Goal: Task Accomplishment & Management: Manage account settings

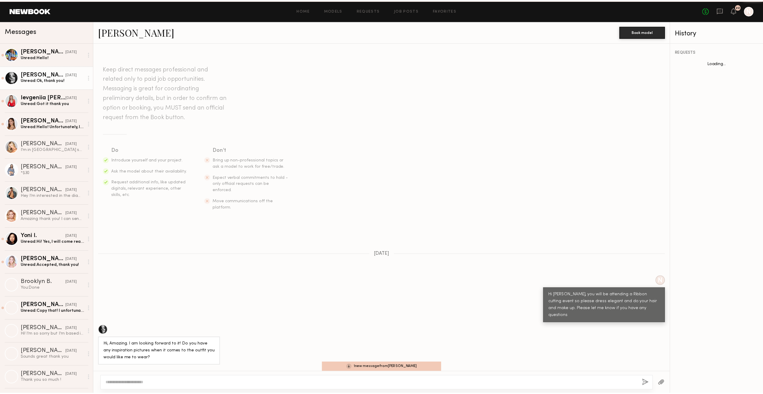
scroll to position [49, 0]
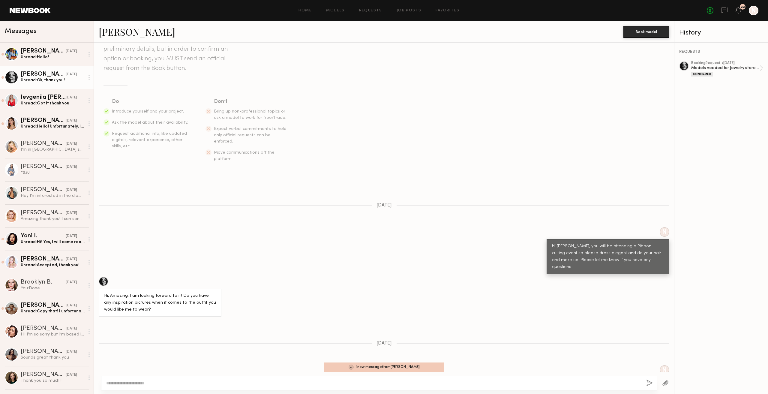
click at [739, 15] on div "No fees up to $5,000 22 N" at bounding box center [733, 11] width 52 height 10
click at [738, 11] on icon at bounding box center [738, 10] width 5 height 4
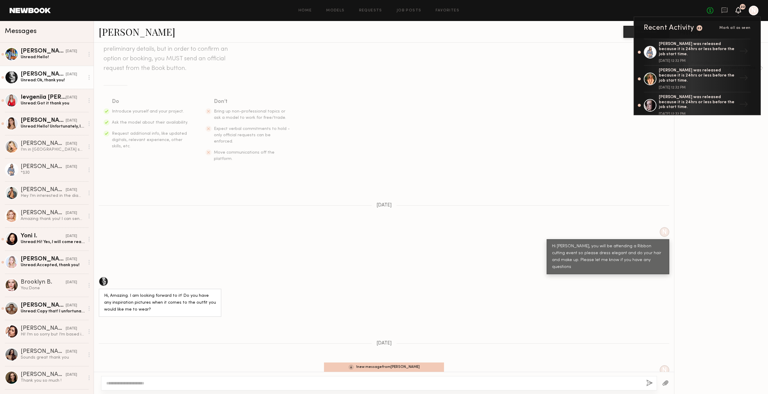
click at [754, 10] on div at bounding box center [754, 11] width 10 height 10
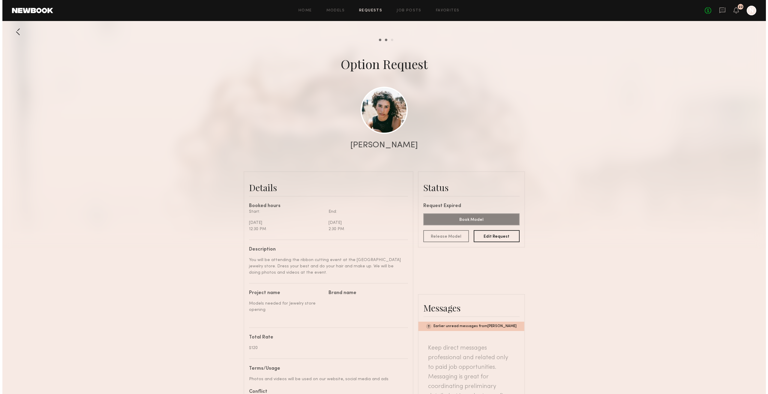
scroll to position [206, 0]
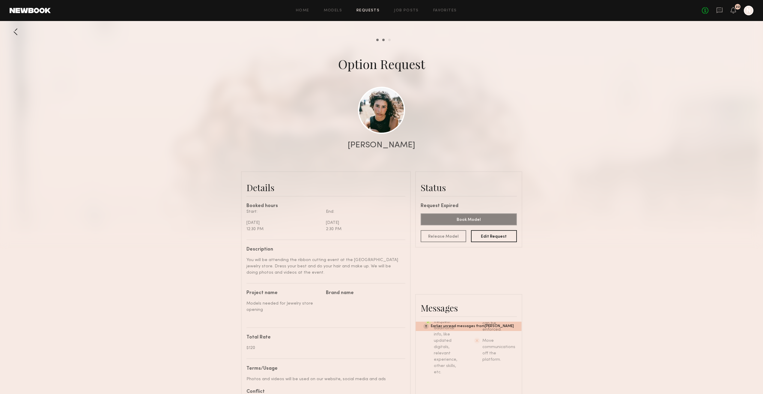
click at [27, 11] on link at bounding box center [30, 10] width 41 height 5
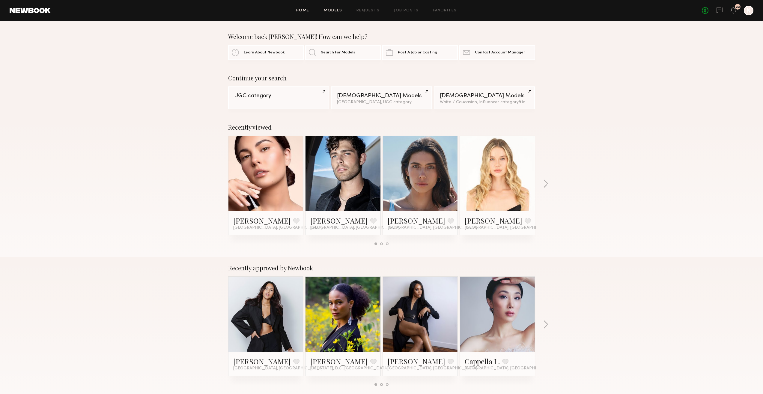
click at [332, 11] on link "Models" at bounding box center [333, 11] width 18 height 4
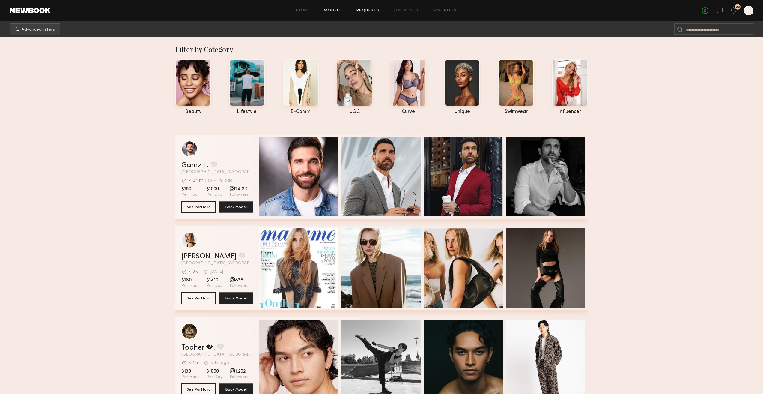
click at [367, 9] on link "Requests" at bounding box center [368, 11] width 23 height 4
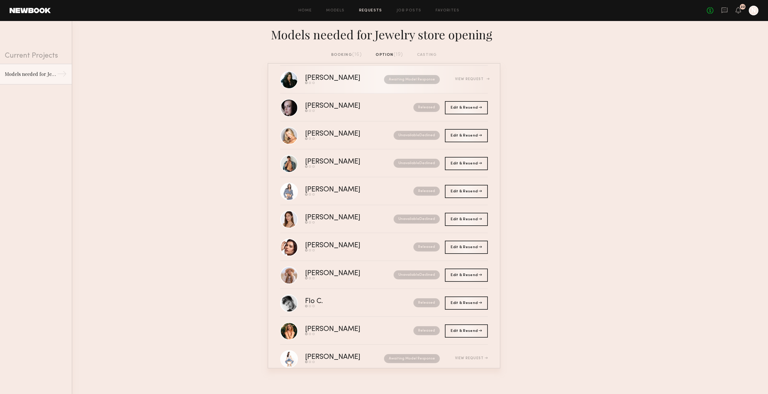
scroll to position [36, 0]
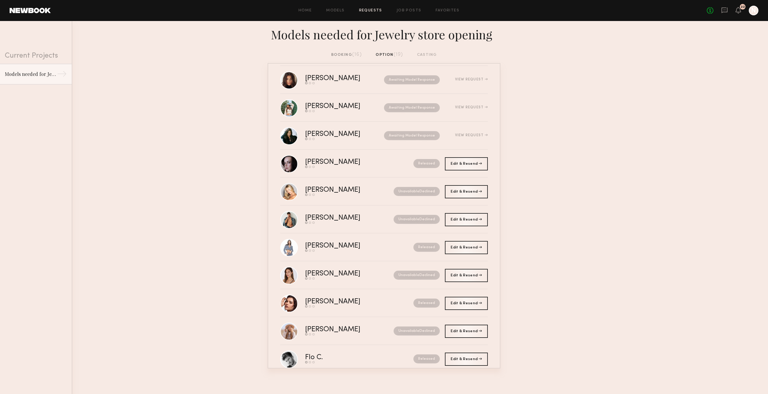
click at [362, 55] on div "booking (16) option (19) casting" at bounding box center [384, 55] width 106 height 7
click at [356, 57] on span "(16)" at bounding box center [357, 54] width 10 height 5
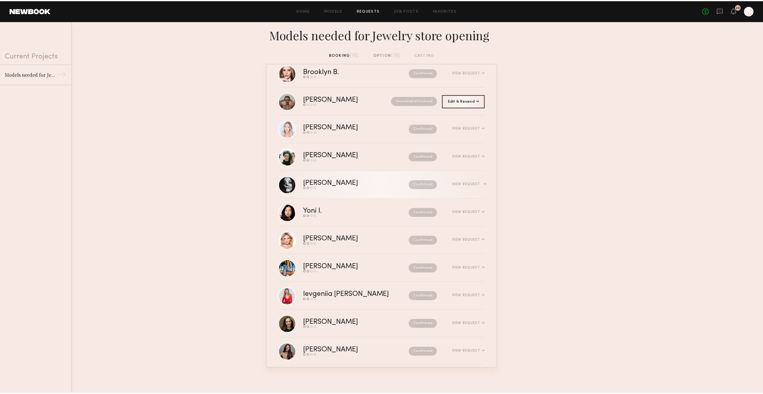
scroll to position [162, 0]
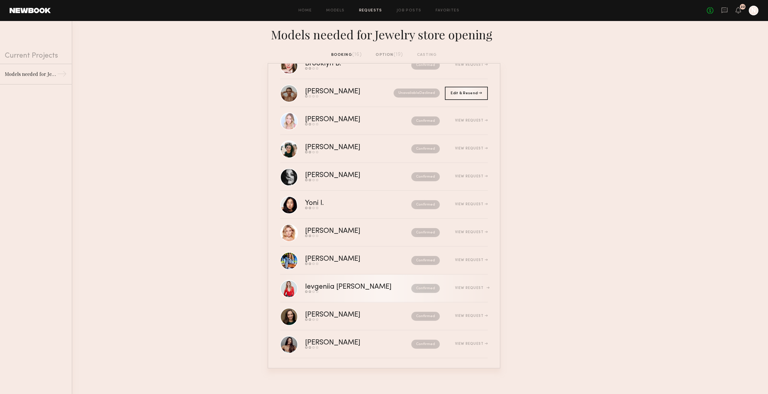
click at [401, 290] on div "Confirmed" at bounding box center [420, 288] width 38 height 9
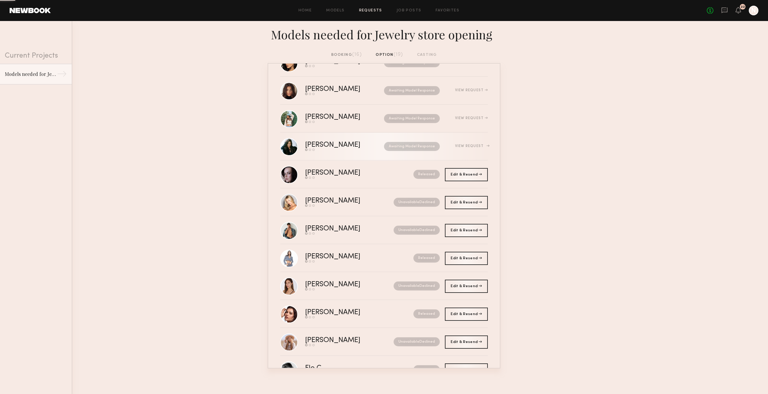
scroll to position [56, 0]
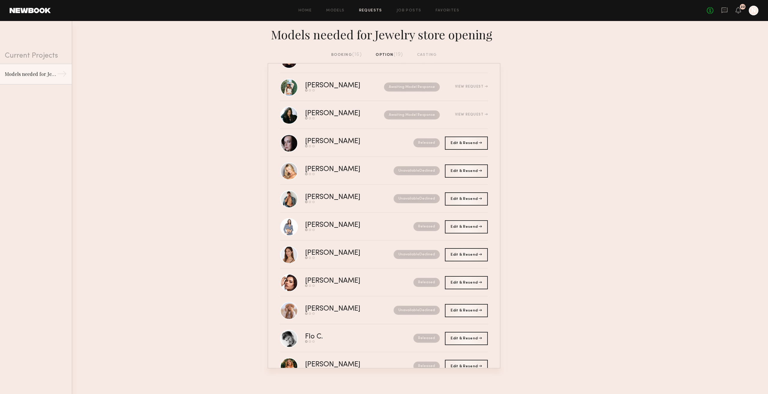
click at [351, 56] on div "booking (16)" at bounding box center [346, 55] width 31 height 7
